Goal: Information Seeking & Learning: Learn about a topic

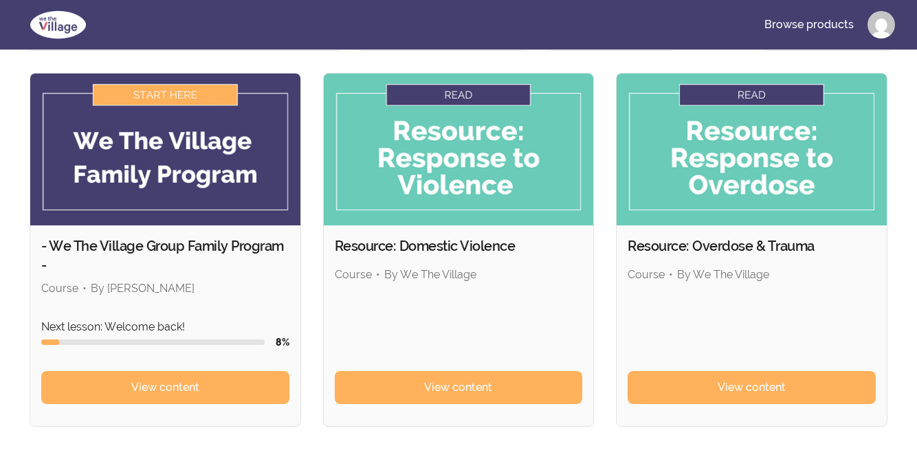
scroll to position [127, 0]
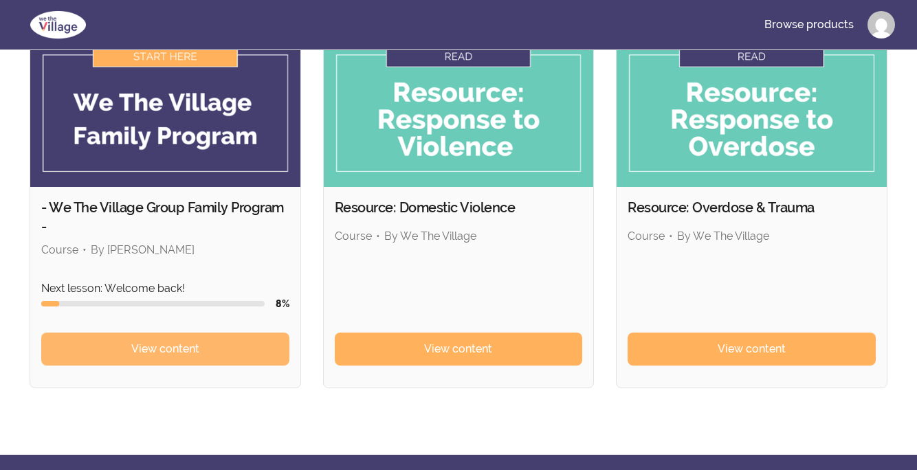
click at [168, 348] on span "View content" at bounding box center [165, 349] width 68 height 16
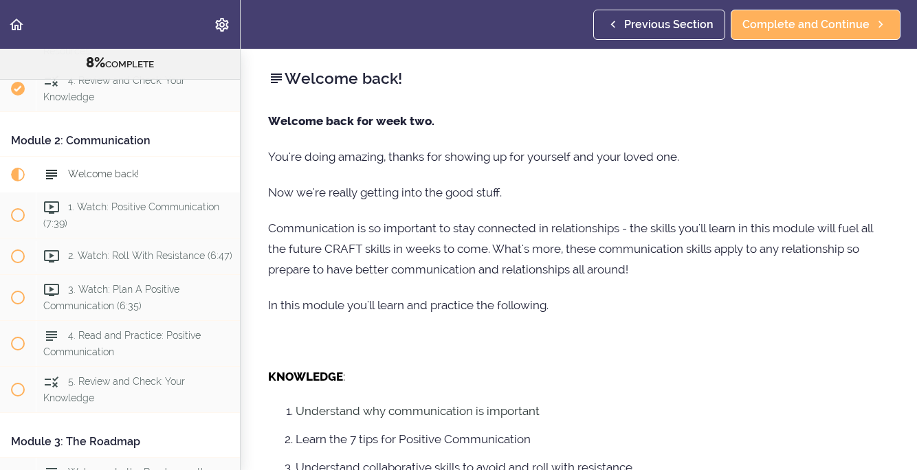
scroll to position [412, 0]
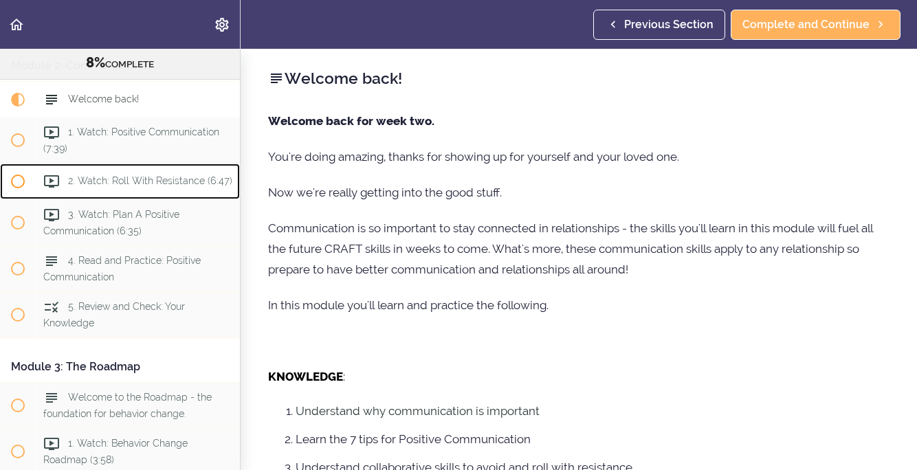
click at [120, 186] on span "2. Watch: Roll With Resistance (6:47)" at bounding box center [150, 180] width 164 height 11
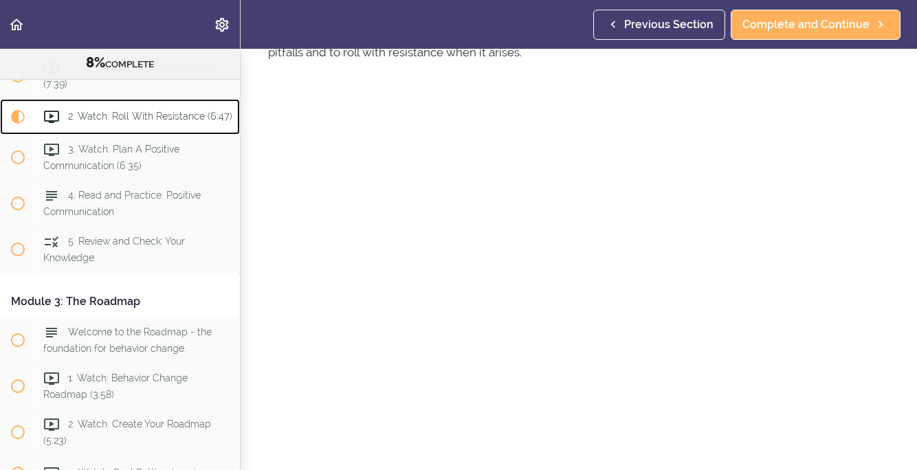
scroll to position [96, 0]
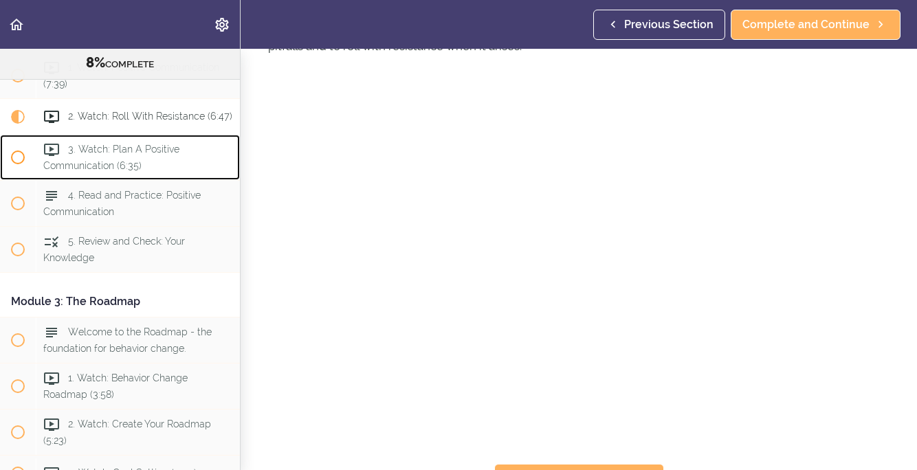
click at [112, 162] on span "3. Watch: Plan A Positive Communication (6:35)" at bounding box center [111, 157] width 136 height 27
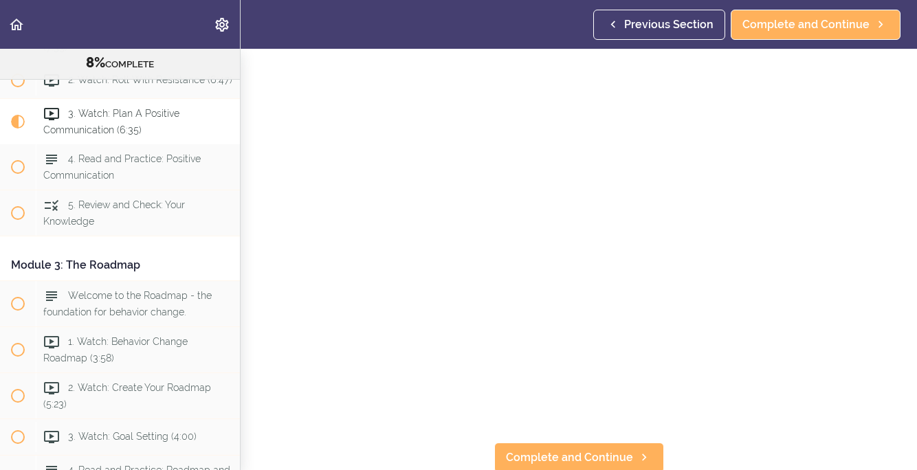
scroll to position [119, 0]
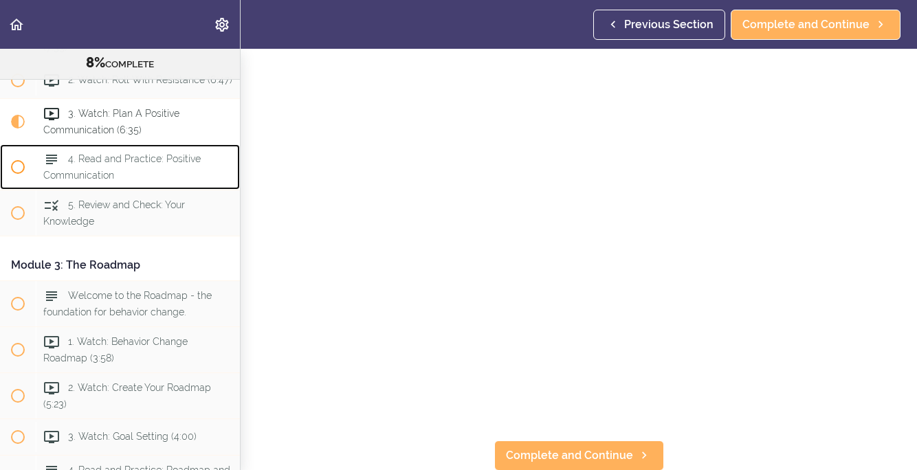
click at [183, 161] on span "4. Read and Practice: Positive Communication" at bounding box center [121, 166] width 157 height 27
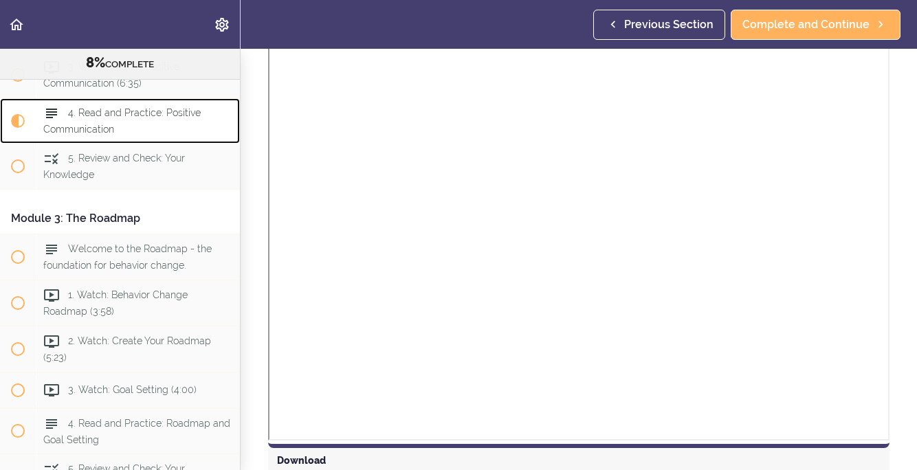
scroll to position [1014, 0]
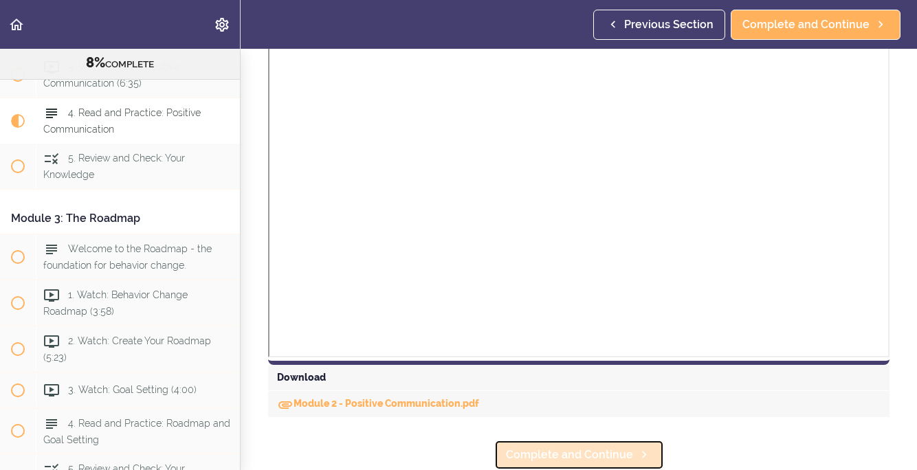
click at [625, 451] on span "Complete and Continue" at bounding box center [569, 455] width 127 height 16
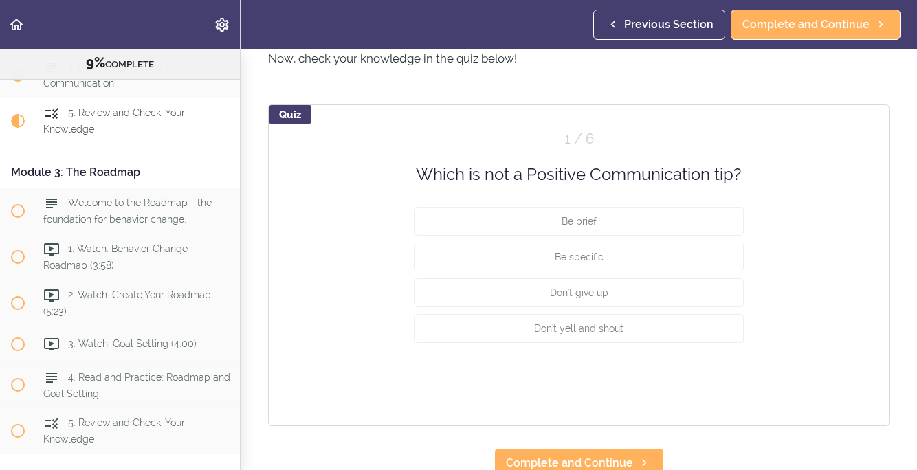
scroll to position [842, 0]
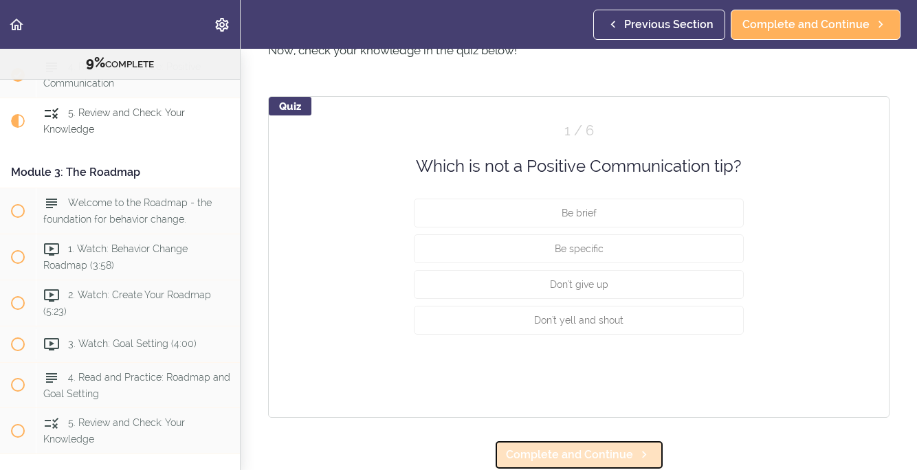
click at [611, 458] on span "Complete and Continue" at bounding box center [569, 455] width 127 height 16
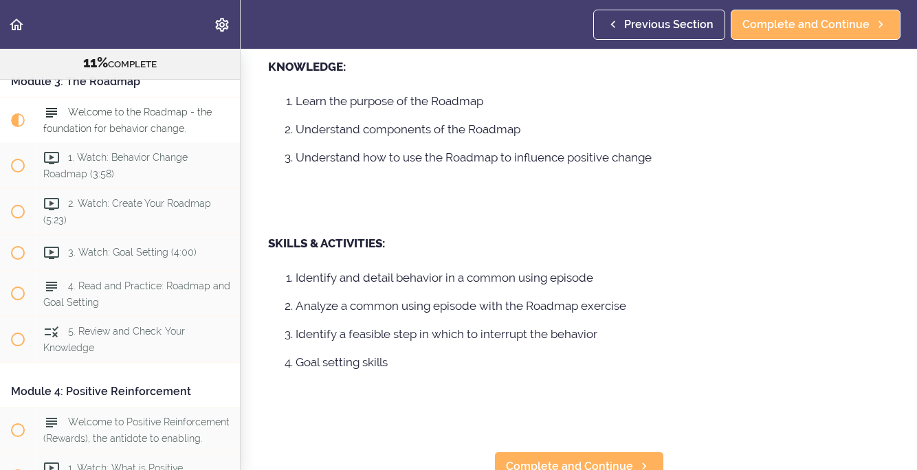
scroll to position [341, 0]
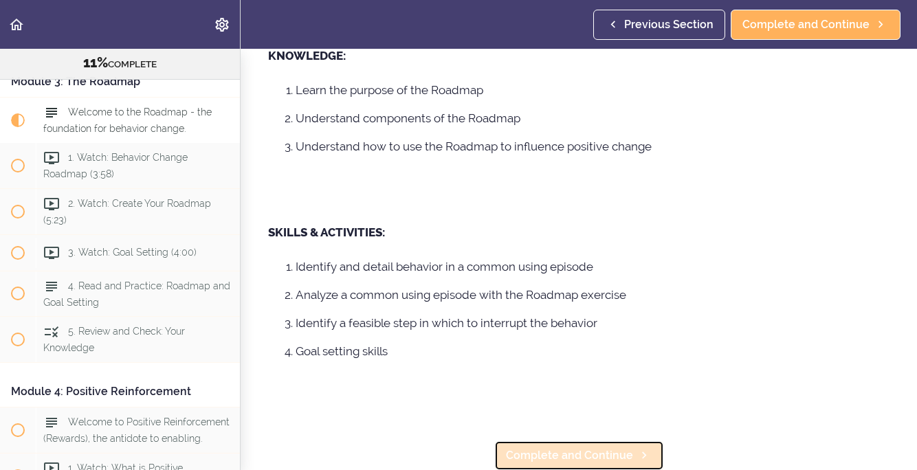
click at [605, 456] on span "Complete and Continue" at bounding box center [569, 455] width 127 height 16
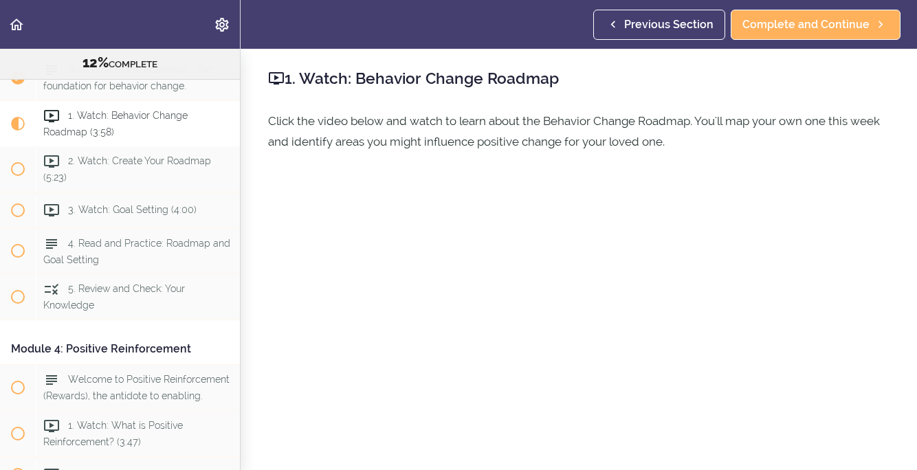
scroll to position [744, 0]
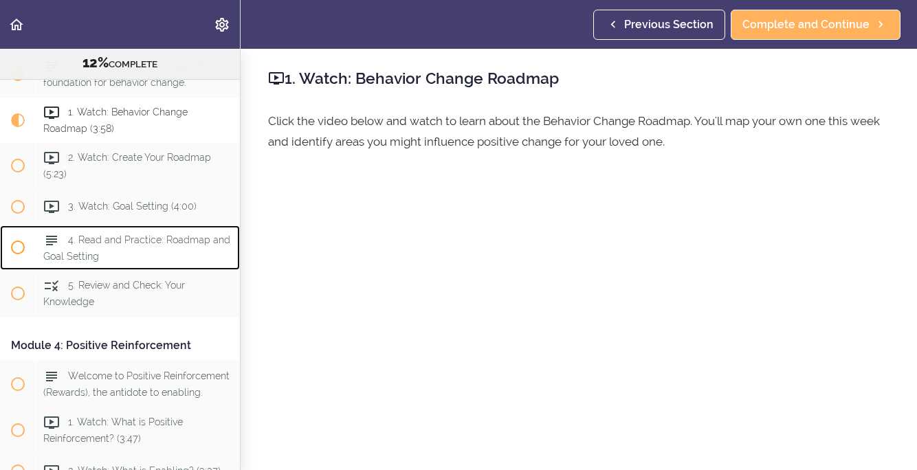
click at [162, 251] on div "4. Read and Practice: Roadmap and Goal Setting" at bounding box center [138, 247] width 204 height 45
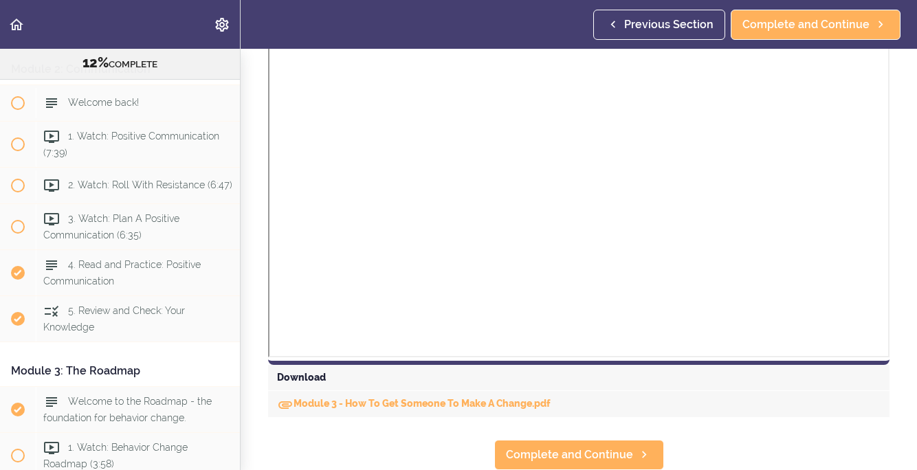
scroll to position [404, 0]
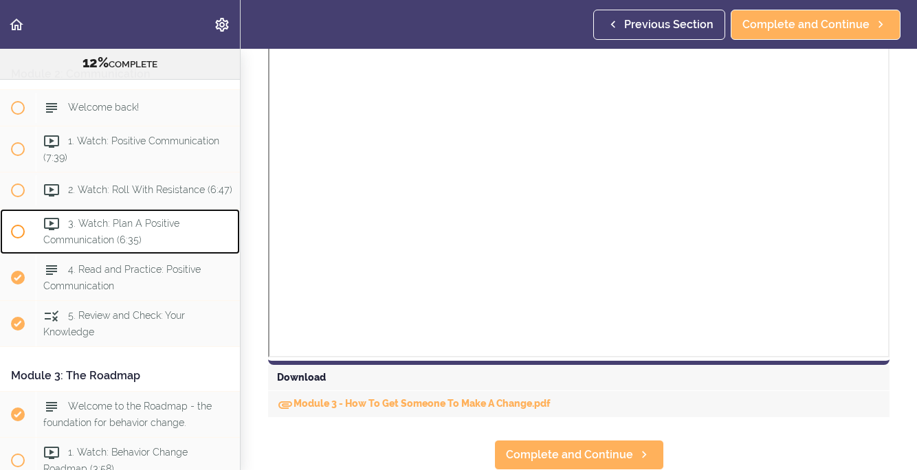
click at [22, 231] on span at bounding box center [18, 231] width 14 height 14
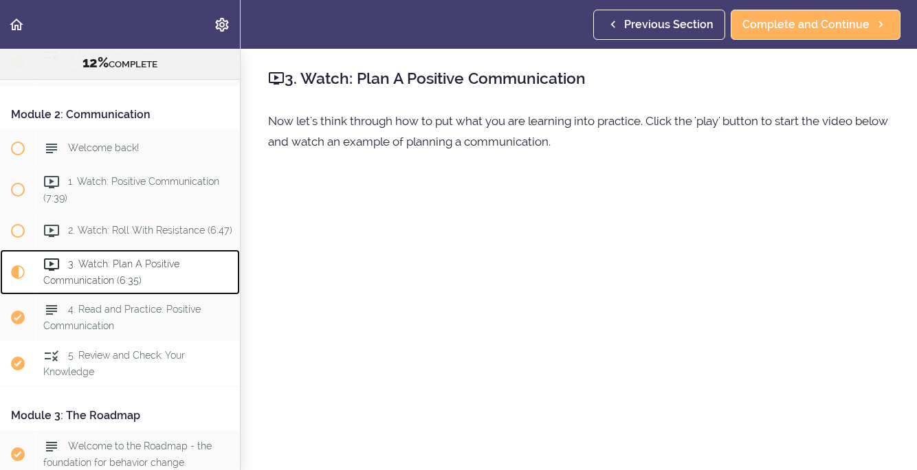
scroll to position [361, 0]
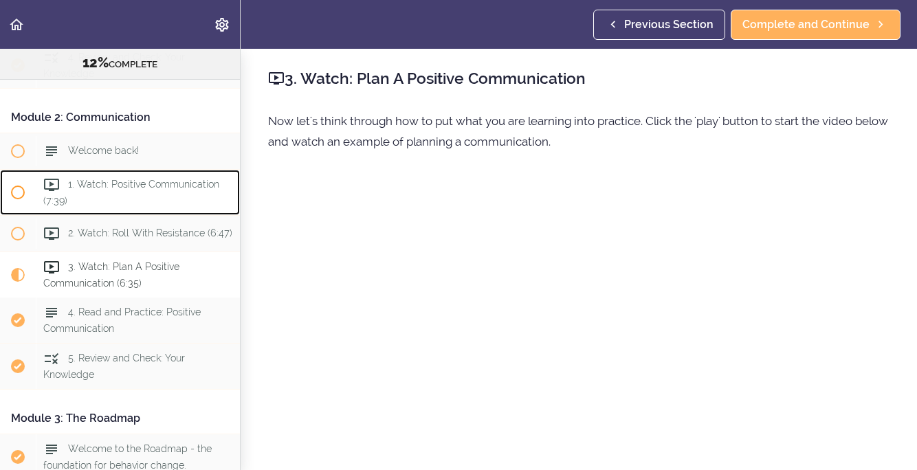
click at [20, 190] on span at bounding box center [18, 193] width 14 height 14
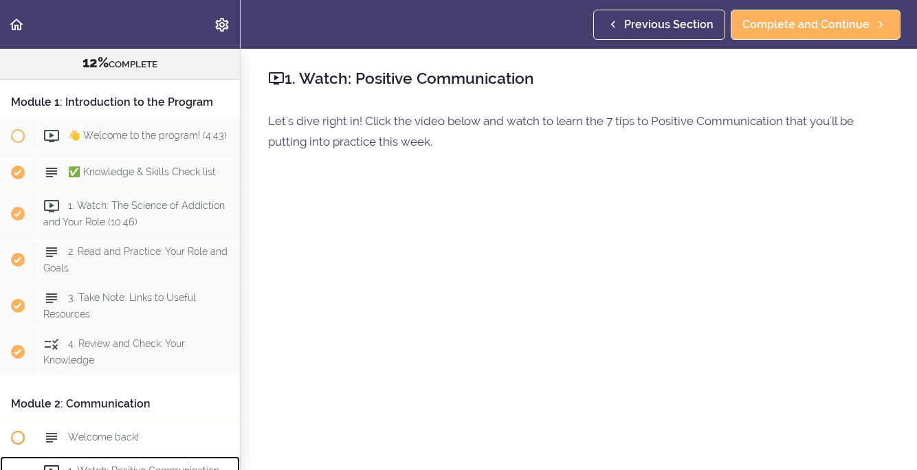
scroll to position [56, 0]
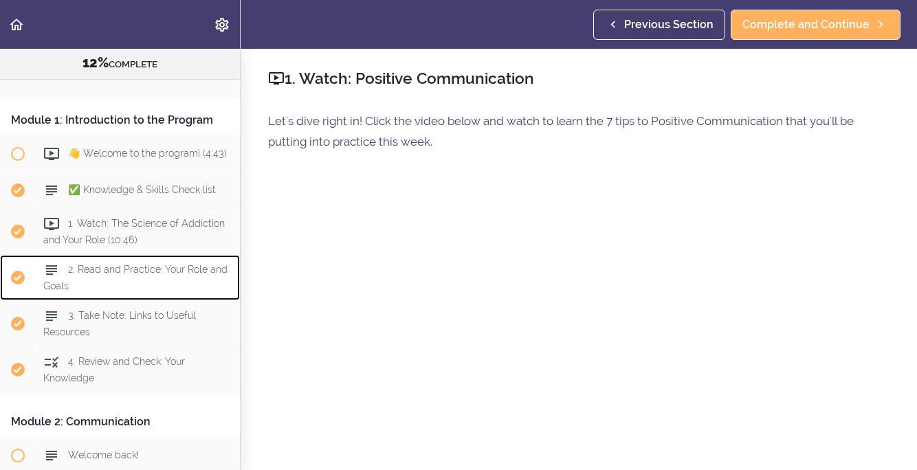
click at [136, 274] on span "2. Read and Practice: Your Role and Goals" at bounding box center [135, 277] width 184 height 27
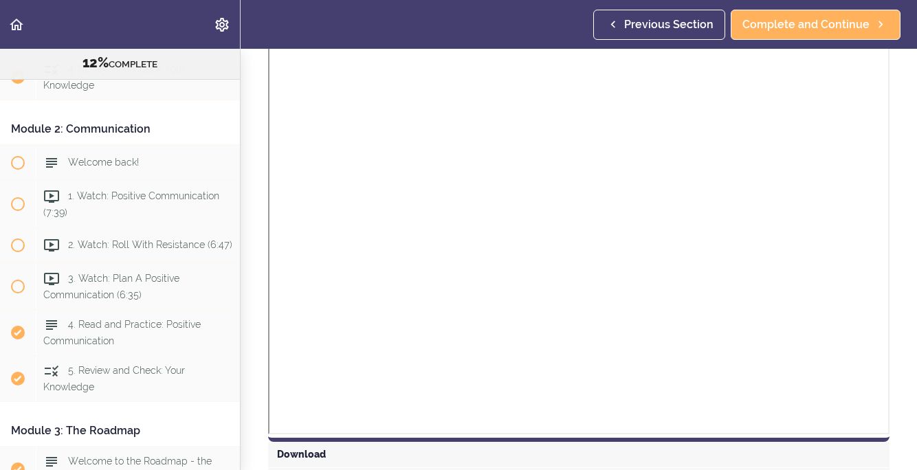
scroll to position [350, 0]
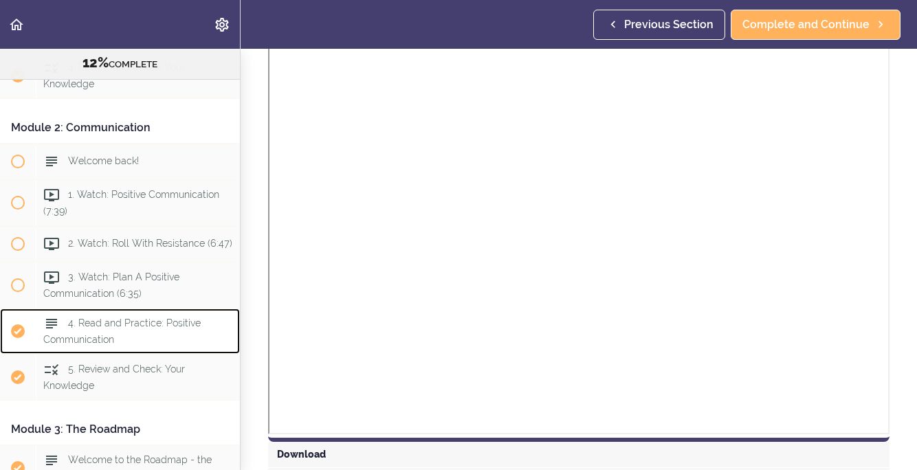
click at [125, 330] on span "4. Read and Practice: Positive Communication" at bounding box center [121, 330] width 157 height 27
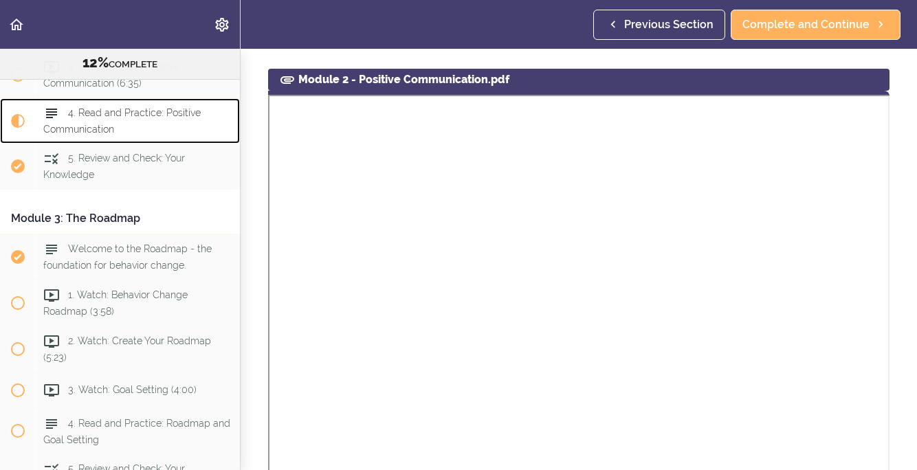
scroll to position [661, 0]
